Goal: Find specific page/section: Find specific page/section

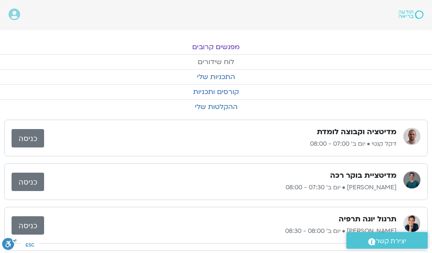
click at [223, 59] on link "לוח שידורים" at bounding box center [216, 62] width 432 height 15
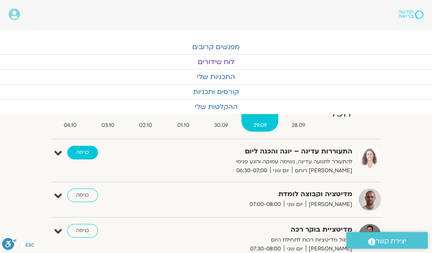
click at [77, 152] on link "כניסה" at bounding box center [82, 153] width 31 height 14
